Goal: Transaction & Acquisition: Purchase product/service

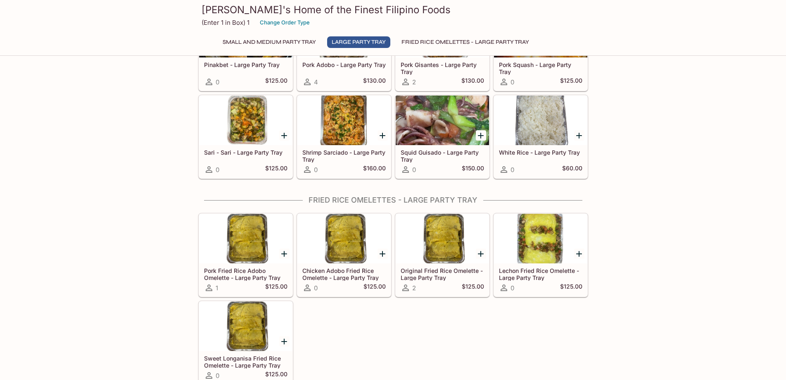
scroll to position [729, 0]
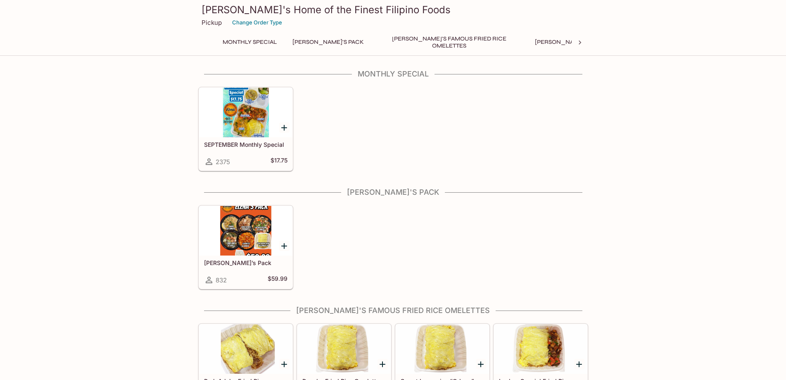
click at [241, 112] on div at bounding box center [245, 113] width 93 height 50
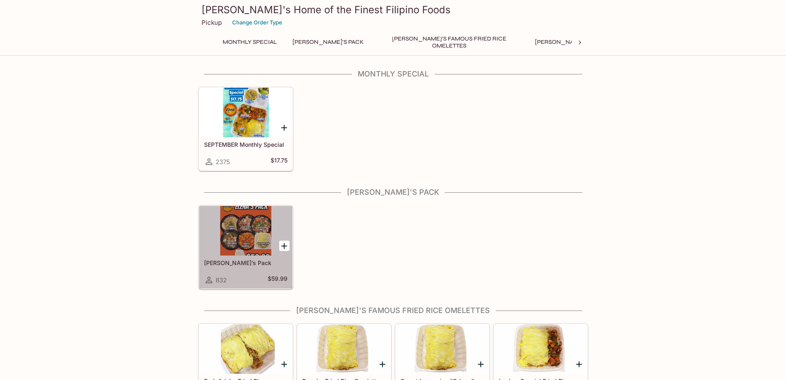
click at [243, 224] on div at bounding box center [245, 231] width 93 height 50
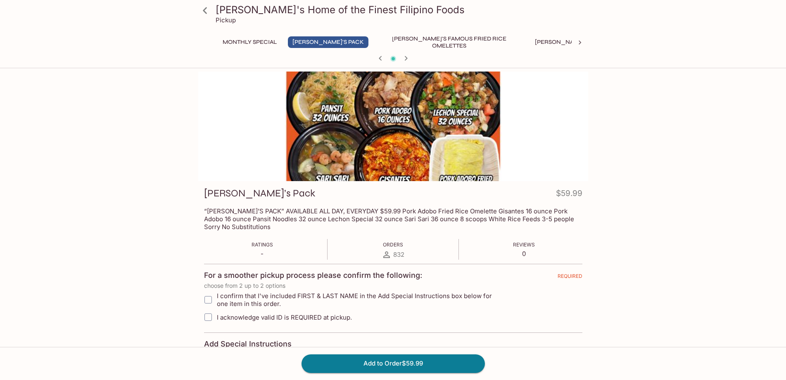
click at [405, 60] on icon "button" at bounding box center [406, 58] width 10 height 10
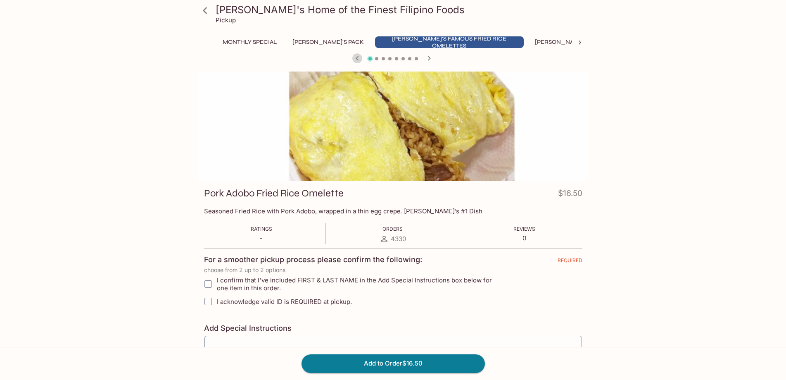
click at [357, 55] on icon "button" at bounding box center [358, 58] width 10 height 10
